Goal: Information Seeking & Learning: Learn about a topic

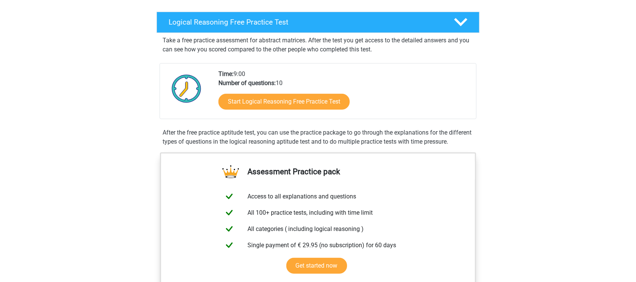
scroll to position [163, 0]
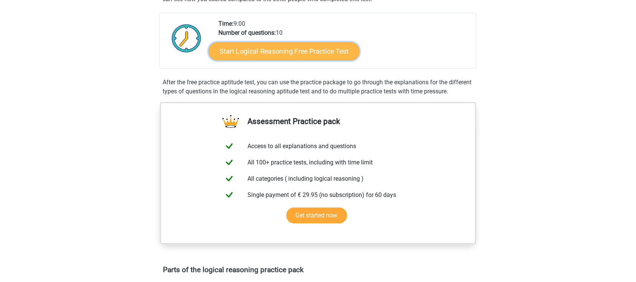
click at [331, 53] on link "Start Logical Reasoning Free Practice Test" at bounding box center [284, 51] width 151 height 18
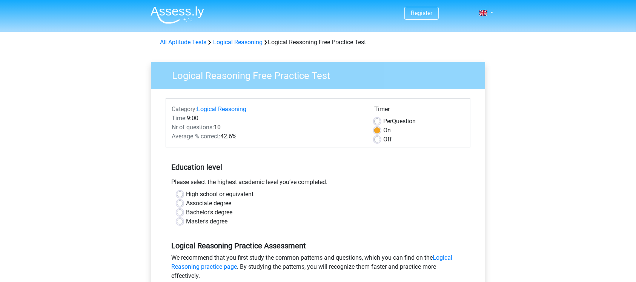
click at [186, 192] on label "High school or equivalent" at bounding box center [220, 193] width 68 height 9
click at [181, 192] on input "High school or equivalent" at bounding box center [180, 193] width 6 height 8
radio input "true"
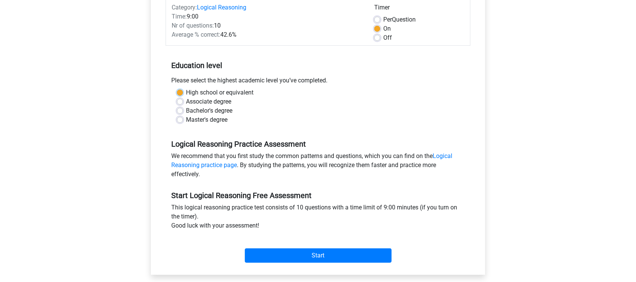
scroll to position [151, 0]
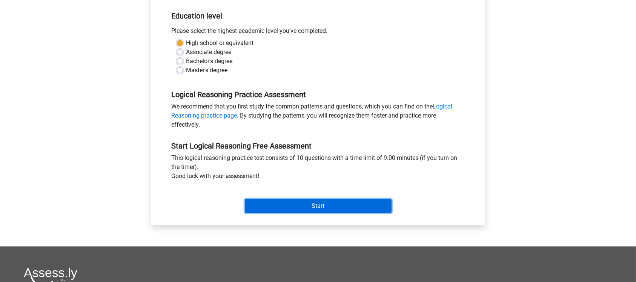
click at [286, 202] on input "Start" at bounding box center [318, 206] width 147 height 14
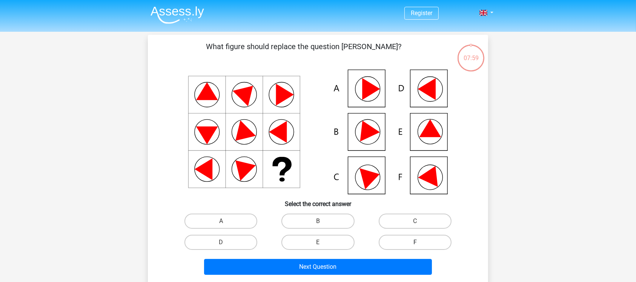
click at [442, 237] on label "F" at bounding box center [415, 241] width 73 height 15
click at [420, 242] on input "F" at bounding box center [417, 244] width 5 height 5
radio input "true"
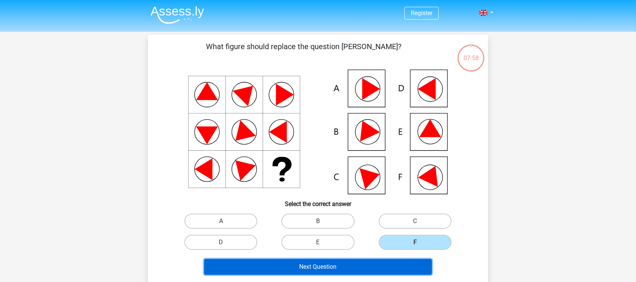
click at [418, 271] on button "Next Question" at bounding box center [318, 267] width 228 height 16
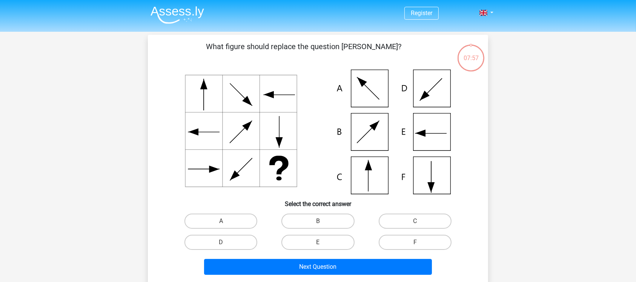
scroll to position [35, 0]
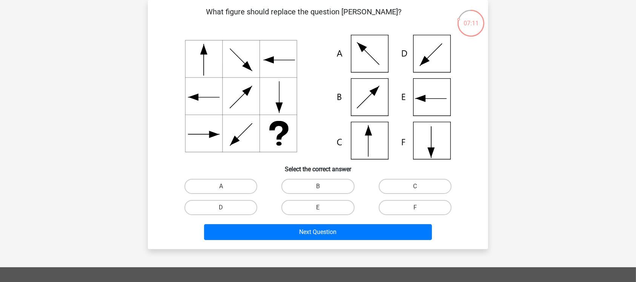
click at [359, 131] on icon at bounding box center [318, 97] width 304 height 125
click at [424, 182] on label "C" at bounding box center [415, 186] width 73 height 15
click at [420, 186] on input "C" at bounding box center [417, 188] width 5 height 5
radio input "true"
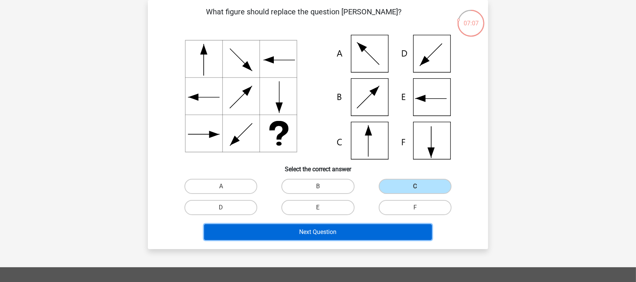
click at [397, 230] on button "Next Question" at bounding box center [318, 232] width 228 height 16
